Goal: Task Accomplishment & Management: Manage account settings

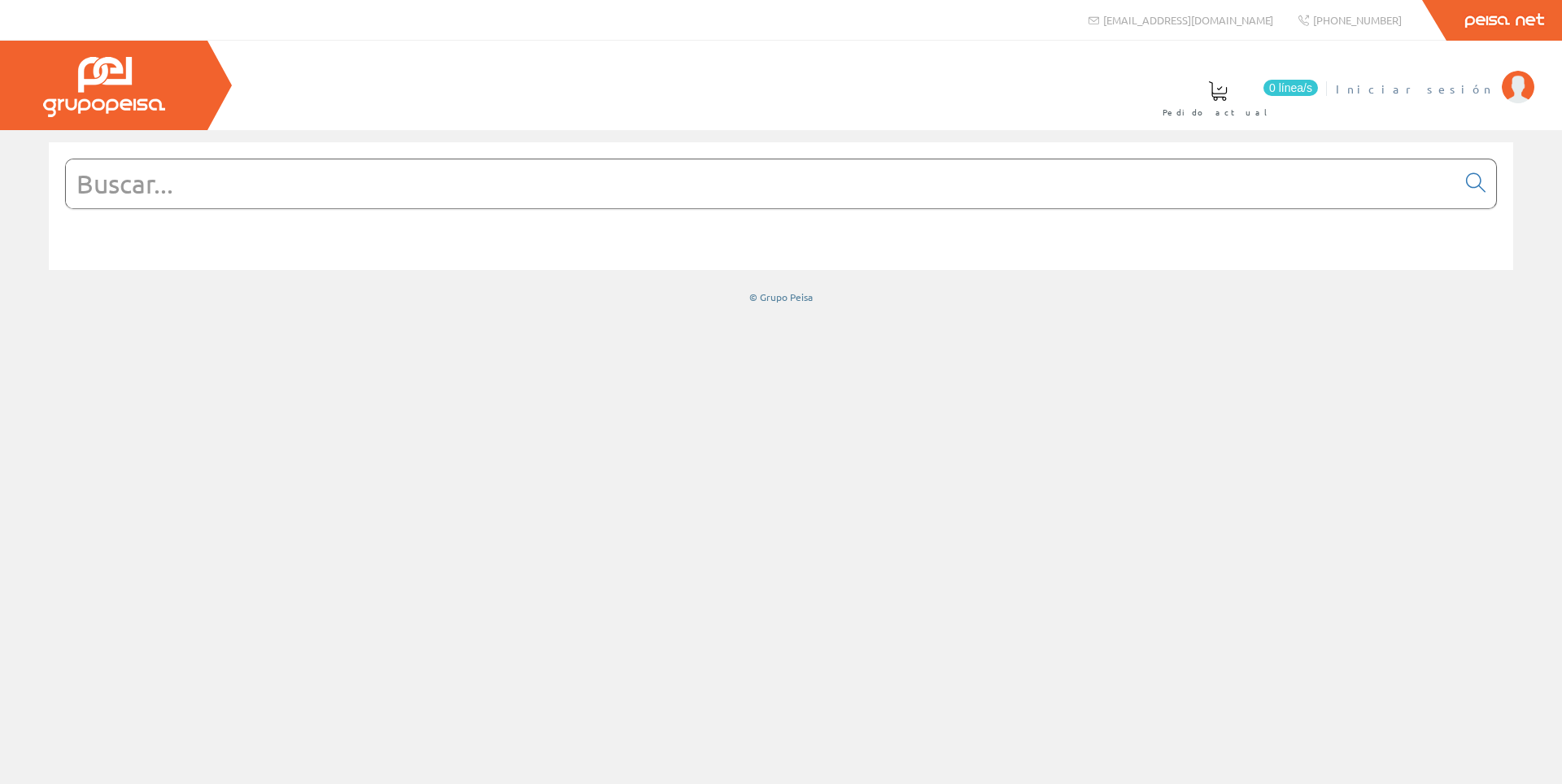
click at [1454, 88] on span "Iniciar sesión" at bounding box center [1414, 89] width 157 height 16
click at [1397, 86] on span "[PERSON_NAME] [PERSON_NAME]" at bounding box center [1340, 89] width 307 height 16
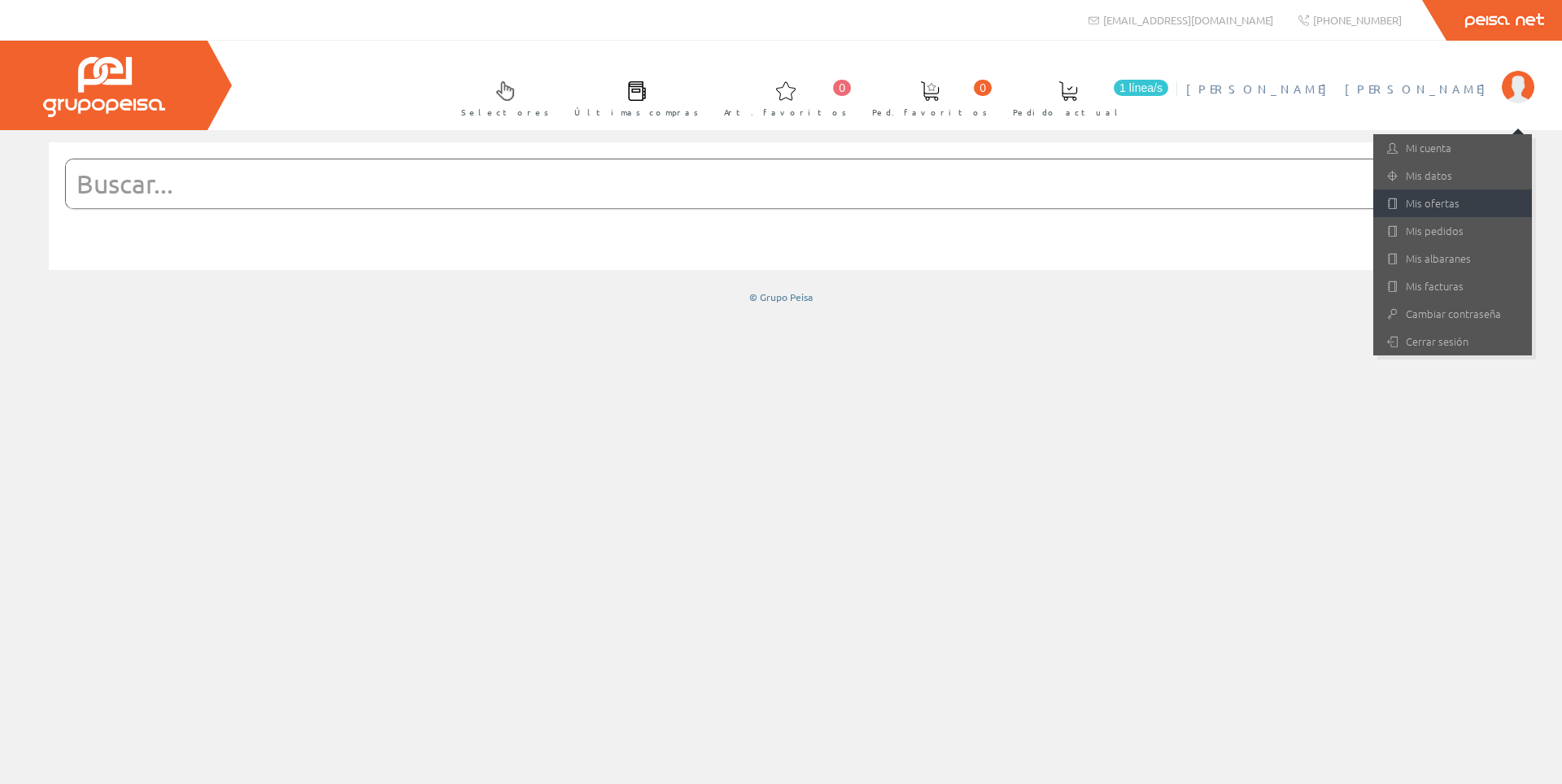
click at [1469, 205] on link "Mis ofertas" at bounding box center [1453, 203] width 158 height 27
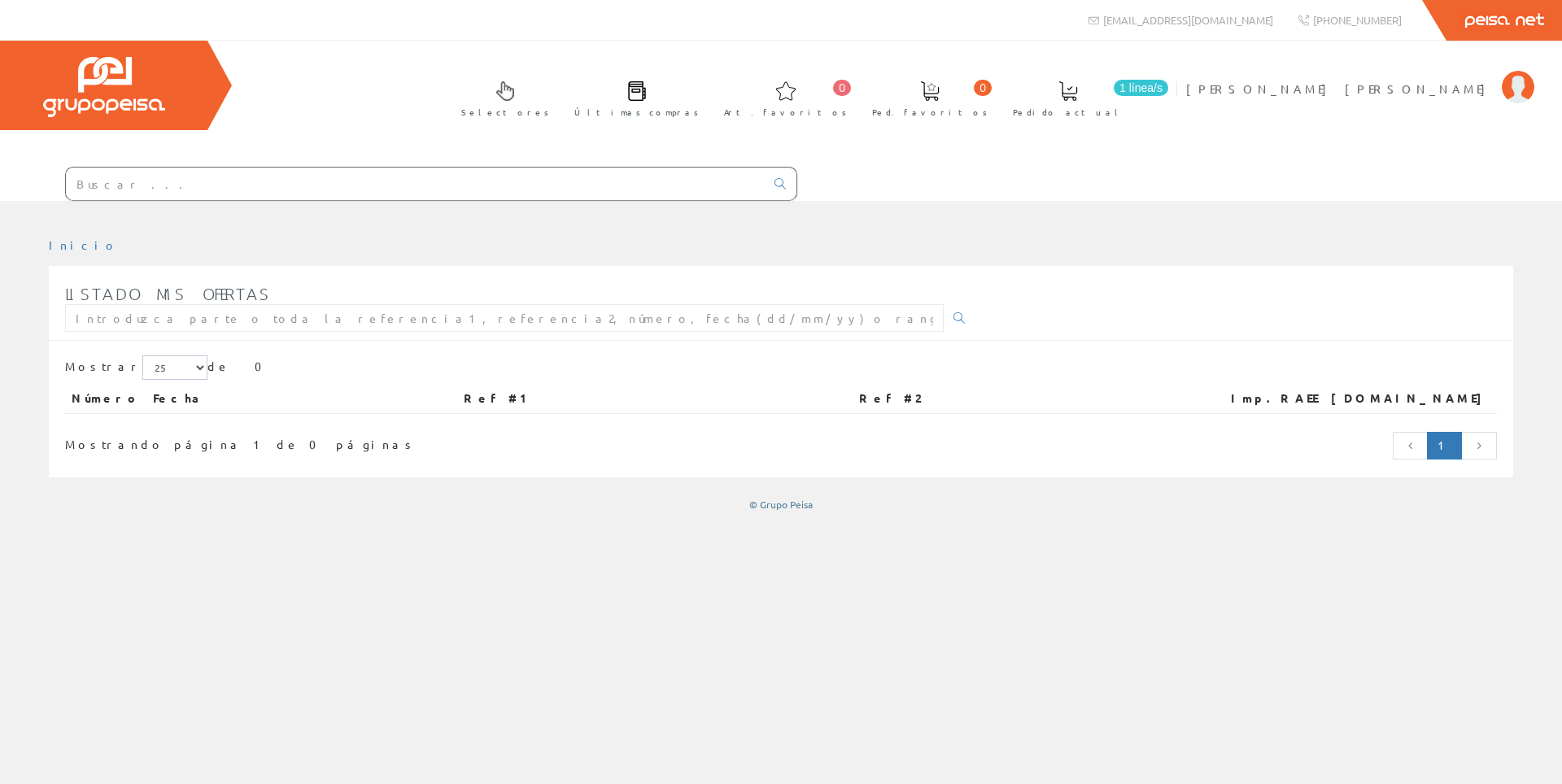
click at [386, 182] on input "text" at bounding box center [415, 184] width 699 height 33
paste input "1130436"
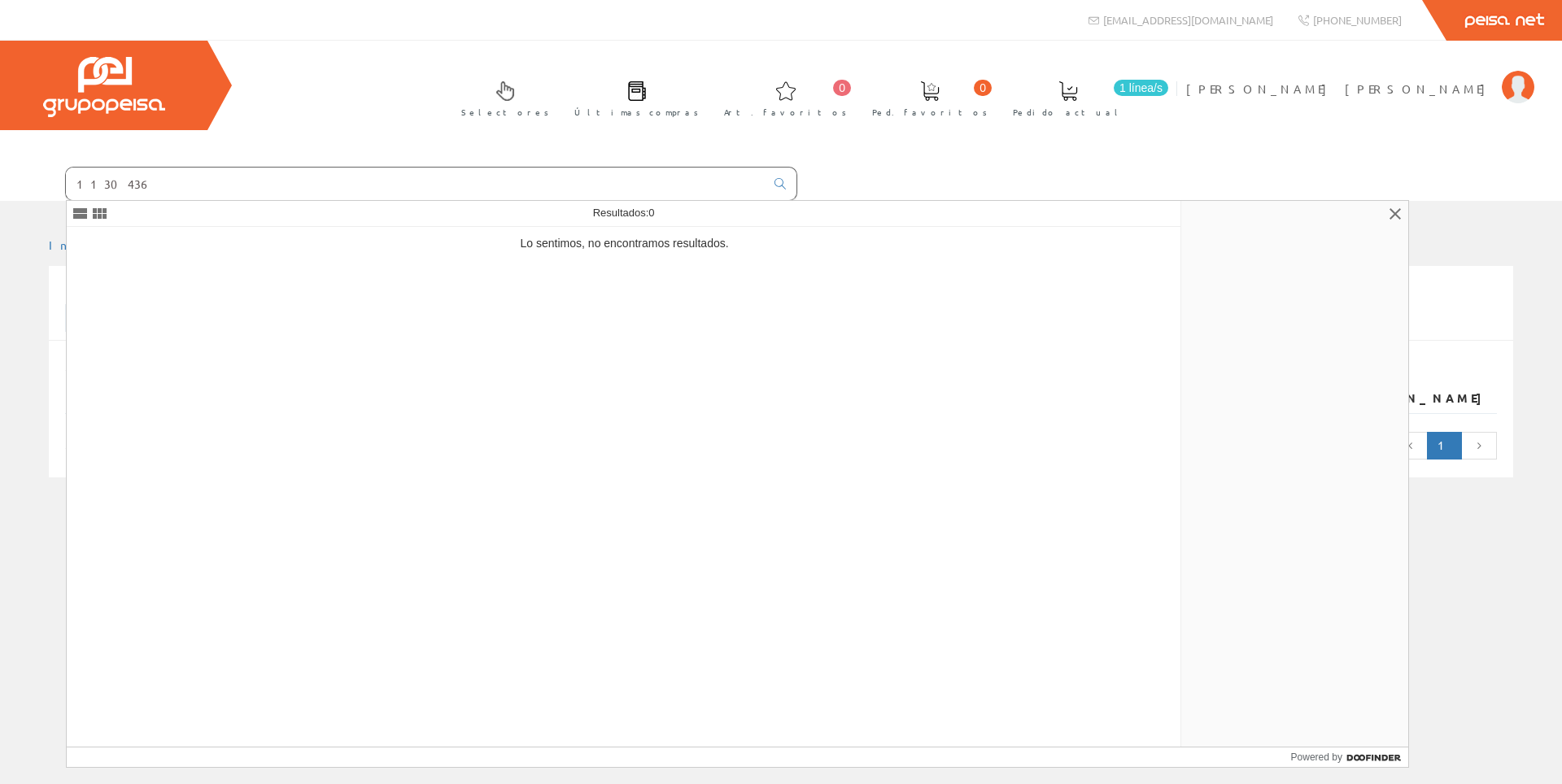
type input "1130436"
